Goal: Use online tool/utility: Utilize a website feature to perform a specific function

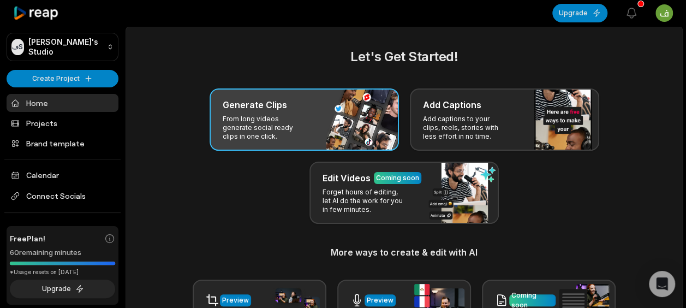
click at [321, 132] on div "Generate Clips From long videos generate social ready clips in one click." at bounding box center [304, 119] width 189 height 62
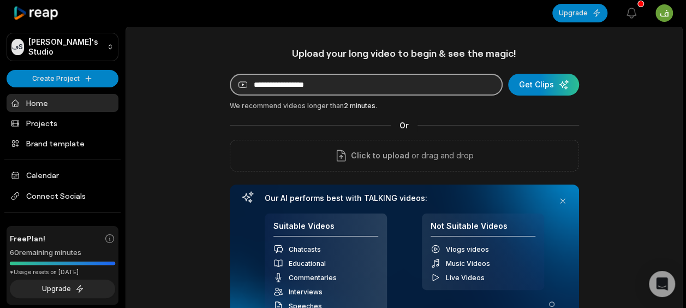
click at [360, 74] on input at bounding box center [366, 85] width 273 height 22
paste input "**********"
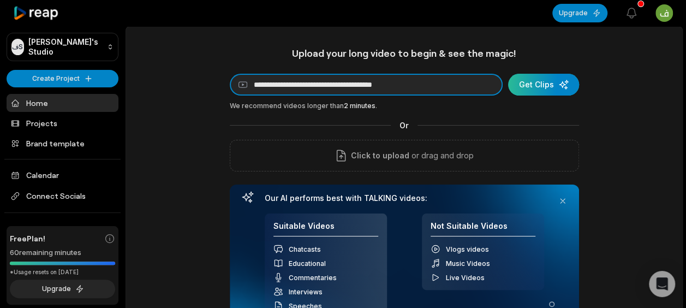
type input "**********"
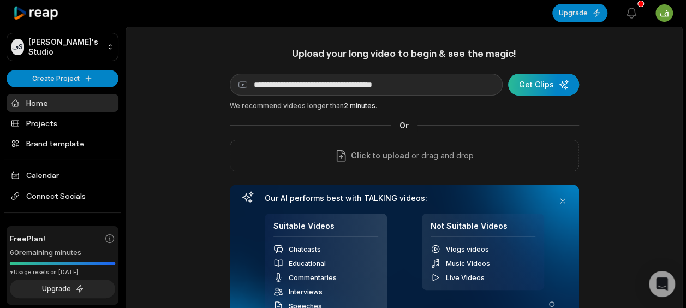
click at [562, 83] on div "submit" at bounding box center [543, 85] width 71 height 22
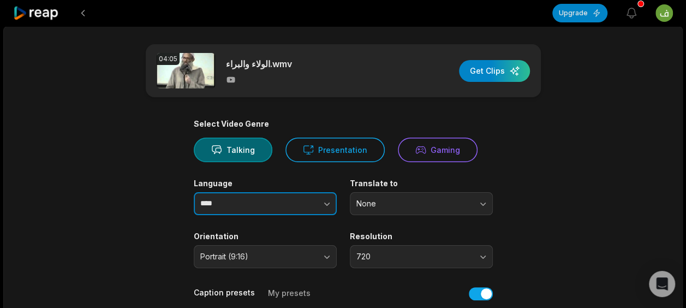
click at [271, 202] on input "****" at bounding box center [265, 203] width 143 height 23
click at [331, 199] on icon "button" at bounding box center [326, 203] width 11 height 11
type input "******"
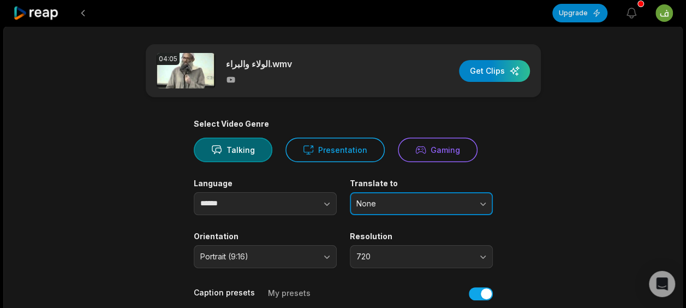
click at [404, 201] on span "None" at bounding box center [413, 204] width 115 height 10
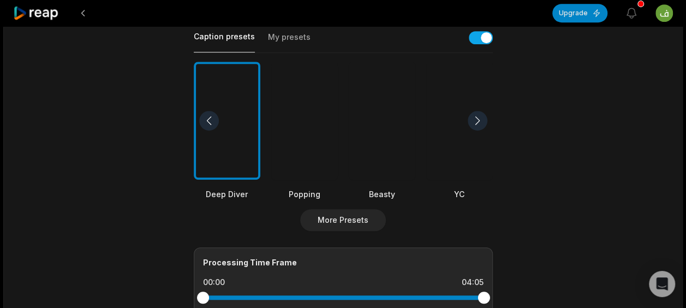
scroll to position [324, 0]
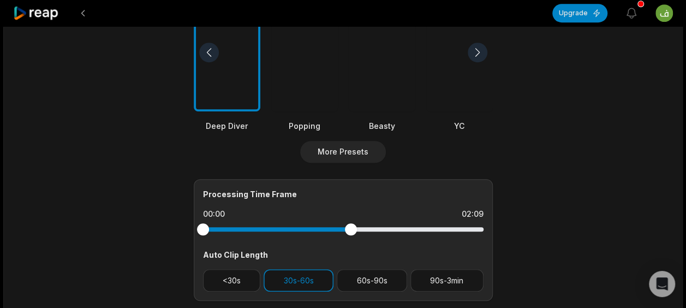
drag, startPoint x: 481, startPoint y: 227, endPoint x: 300, endPoint y: 231, distance: 181.2
click at [300, 231] on div at bounding box center [343, 229] width 281 height 20
drag, startPoint x: 352, startPoint y: 231, endPoint x: 204, endPoint y: 264, distance: 151.5
click at [204, 264] on div "Processing Time Frame 00:00 02:05 Auto Clip Length <30s 30s-60s 60s-90s 90s-3min" at bounding box center [343, 240] width 299 height 122
drag, startPoint x: 204, startPoint y: 231, endPoint x: 274, endPoint y: 232, distance: 69.9
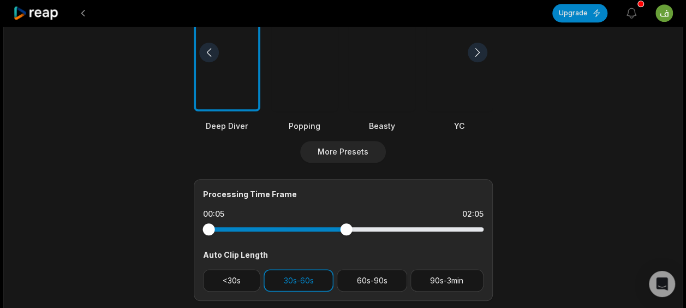
click at [274, 232] on div at bounding box center [343, 229] width 281 height 20
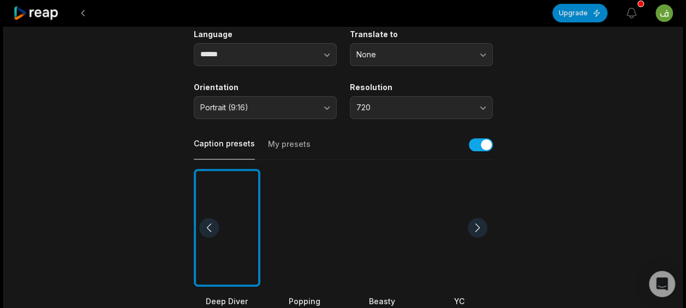
scroll to position [153, 0]
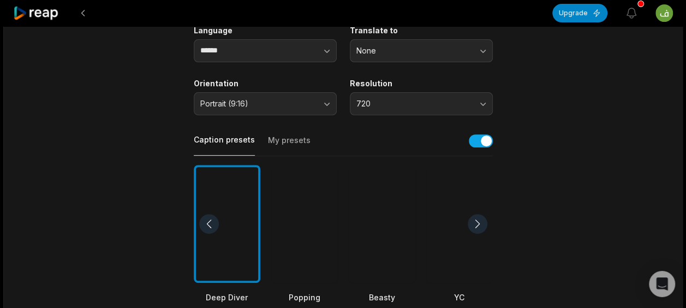
click at [289, 235] on div at bounding box center [304, 224] width 67 height 118
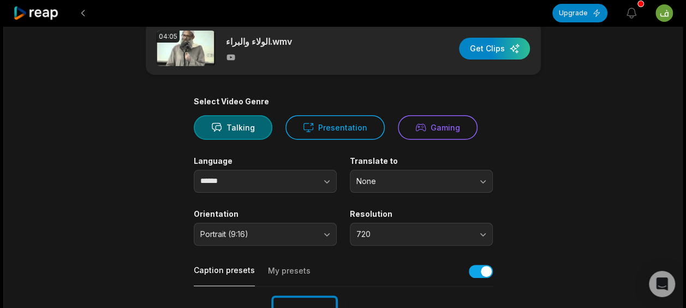
scroll to position [27, 0]
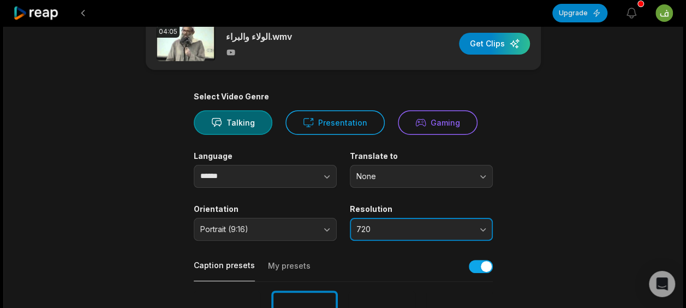
click at [406, 223] on button "720" at bounding box center [421, 229] width 143 height 23
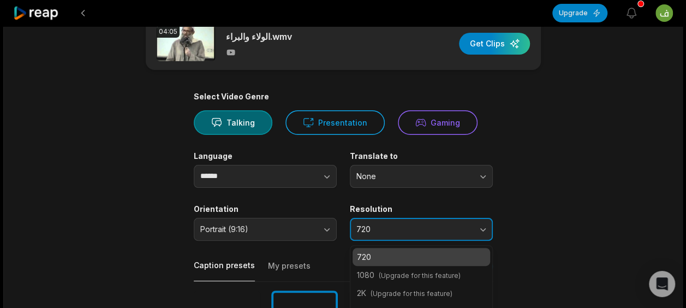
click at [406, 223] on button "720" at bounding box center [421, 229] width 143 height 23
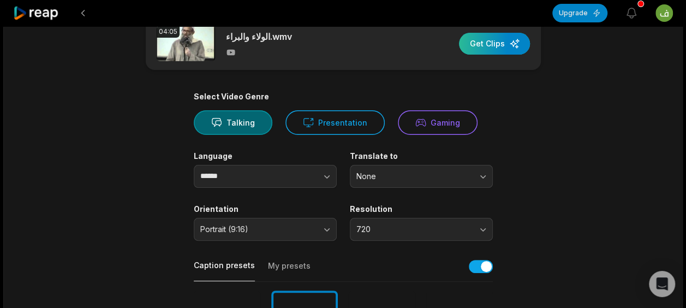
click at [500, 52] on div "button" at bounding box center [494, 44] width 71 height 22
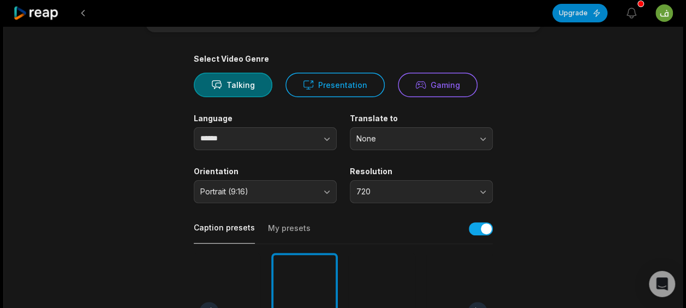
scroll to position [64, 0]
